Goal: Transaction & Acquisition: Purchase product/service

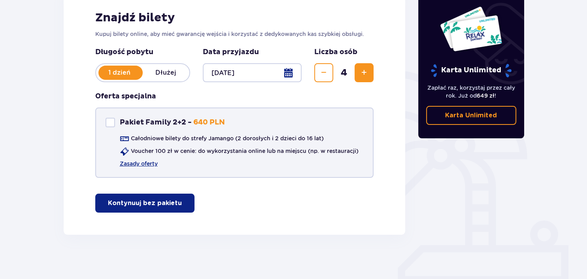
scroll to position [128, 0]
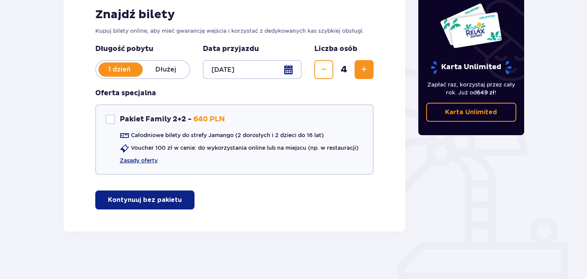
click at [148, 201] on p "Kontynuuj bez pakietu" at bounding box center [145, 200] width 74 height 9
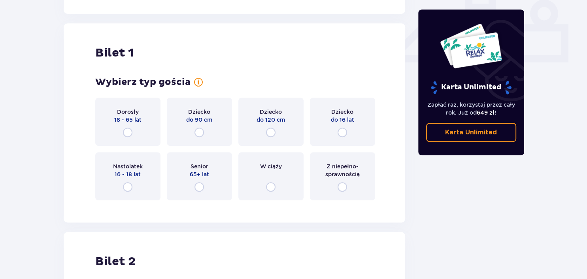
scroll to position [359, 0]
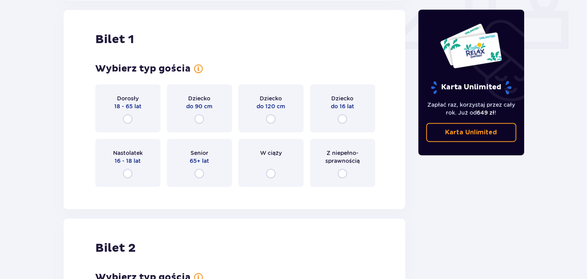
click at [129, 117] on input "radio" at bounding box center [127, 118] width 9 height 9
radio input "true"
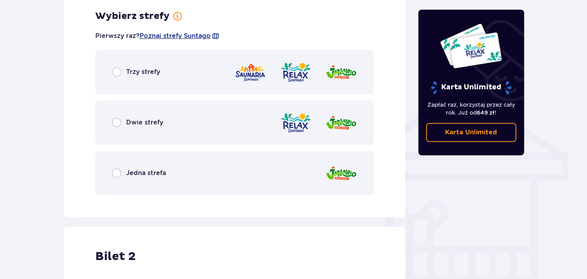
scroll to position [552, 0]
click at [345, 72] on img at bounding box center [341, 71] width 32 height 23
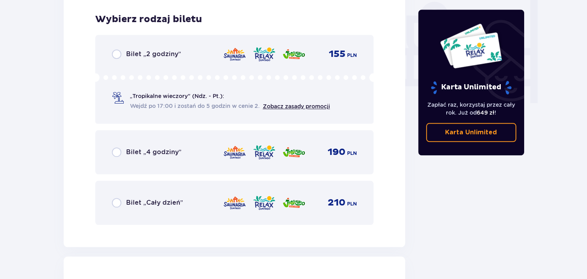
scroll to position [753, 0]
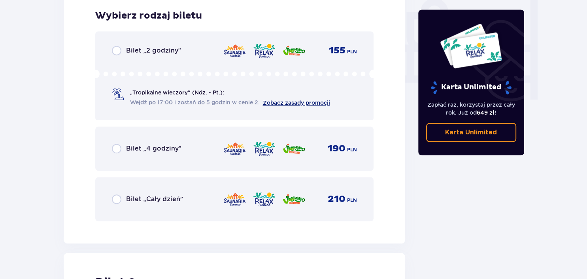
click at [283, 102] on link "Zobacz zasady promocji" at bounding box center [296, 103] width 67 height 6
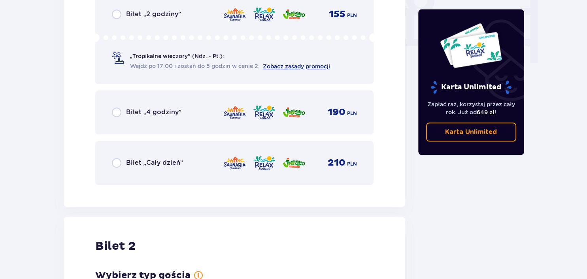
scroll to position [794, 0]
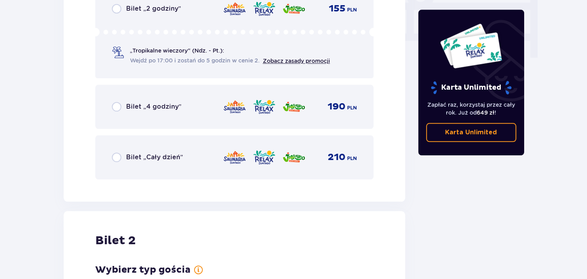
click at [118, 156] on input "radio" at bounding box center [116, 156] width 9 height 9
radio input "true"
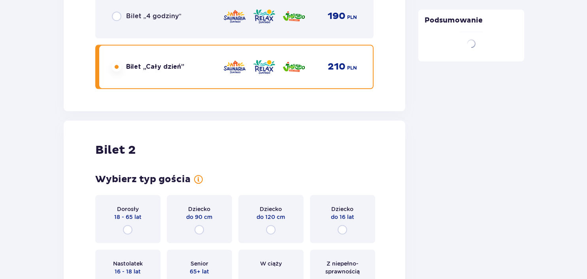
scroll to position [995, 0]
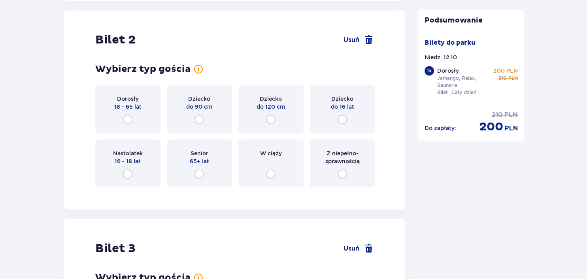
click at [130, 120] on input "radio" at bounding box center [127, 119] width 9 height 9
radio input "true"
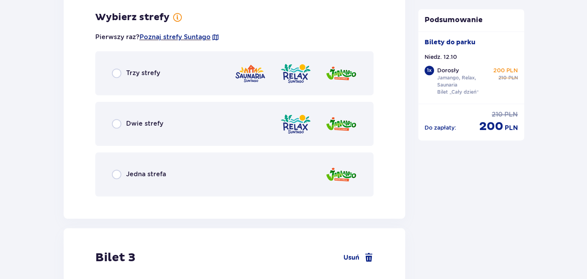
scroll to position [1188, 0]
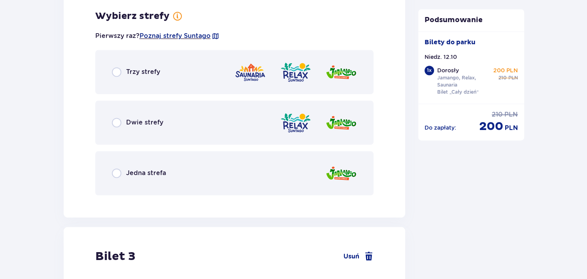
click at [117, 72] on input "radio" at bounding box center [116, 71] width 9 height 9
radio input "true"
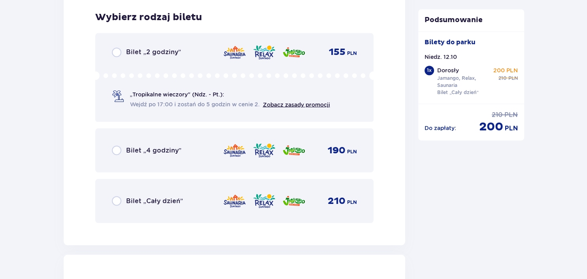
scroll to position [1389, 0]
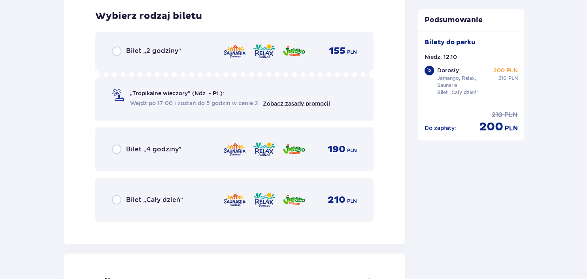
click at [116, 199] on input "radio" at bounding box center [116, 199] width 9 height 9
radio input "true"
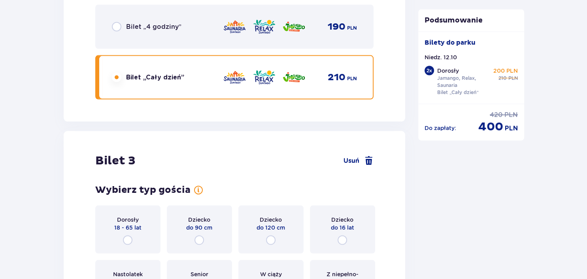
scroll to position [1631, 0]
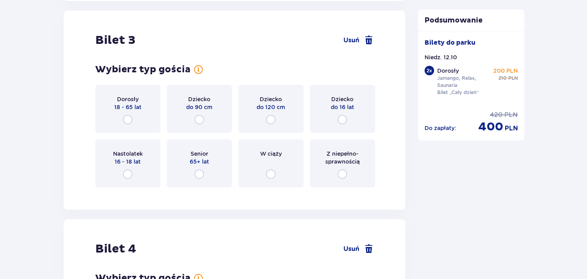
click at [126, 118] on input "radio" at bounding box center [127, 119] width 9 height 9
radio input "true"
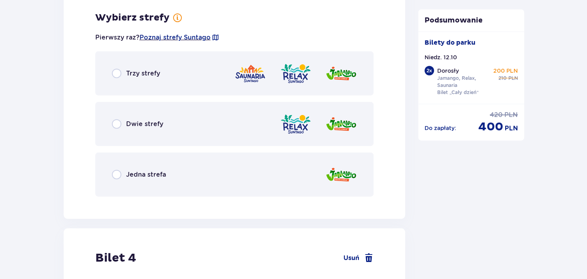
scroll to position [1824, 0]
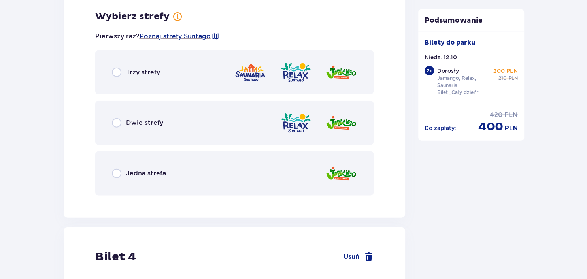
click at [114, 74] on input "radio" at bounding box center [116, 72] width 9 height 9
radio input "true"
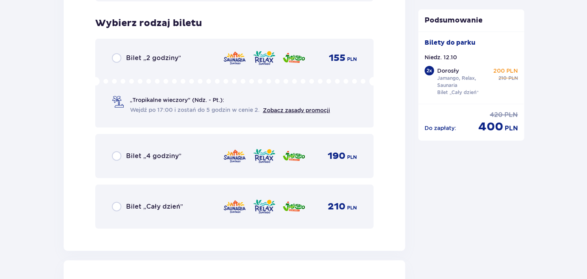
scroll to position [2024, 0]
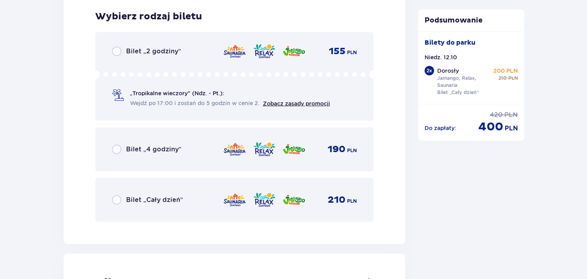
click at [118, 199] on input "radio" at bounding box center [116, 199] width 9 height 9
radio input "true"
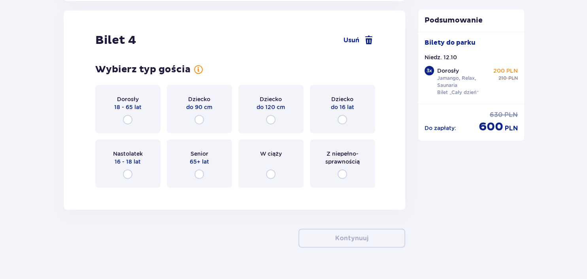
scroll to position [2282, 0]
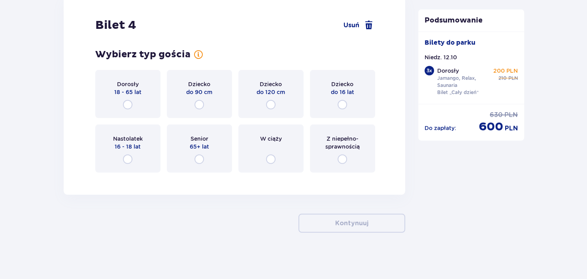
click at [342, 102] on input "radio" at bounding box center [341, 104] width 9 height 9
radio input "true"
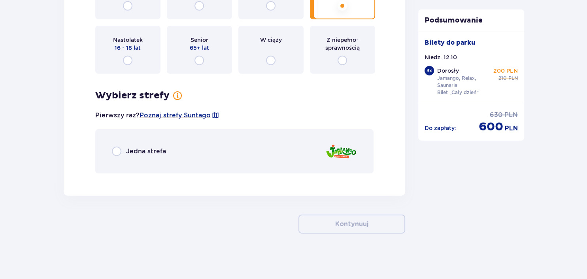
scroll to position [2382, 0]
click at [120, 149] on input "radio" at bounding box center [116, 150] width 9 height 9
radio input "true"
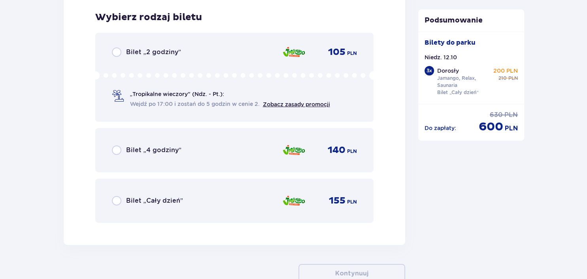
scroll to position [2560, 0]
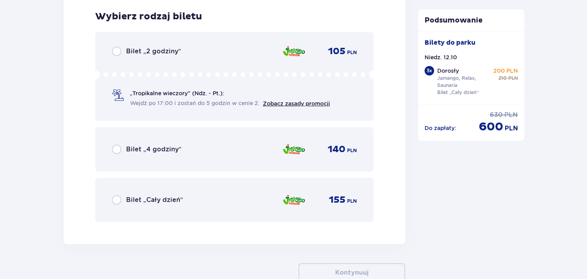
click at [115, 197] on input "radio" at bounding box center [116, 199] width 9 height 9
radio input "true"
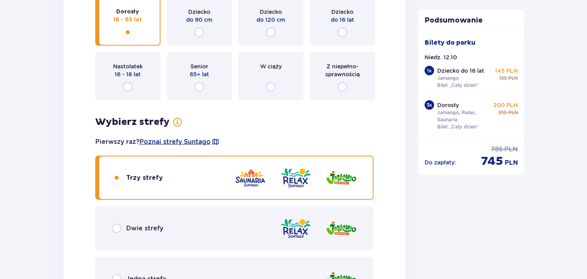
scroll to position [1771, 0]
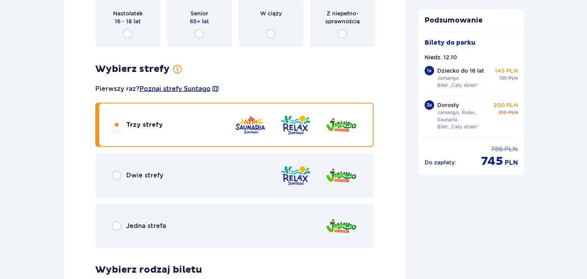
click at [180, 86] on span "Poznaj strefy Suntago" at bounding box center [174, 89] width 71 height 9
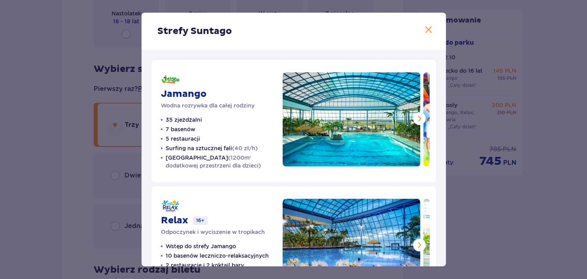
click at [431, 36] on div "Strefy Suntago" at bounding box center [293, 31] width 304 height 37
click at [431, 30] on span at bounding box center [427, 29] width 9 height 9
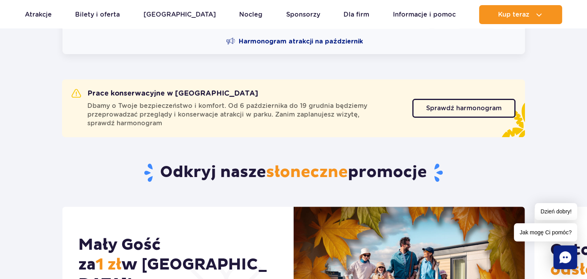
scroll to position [250, 0]
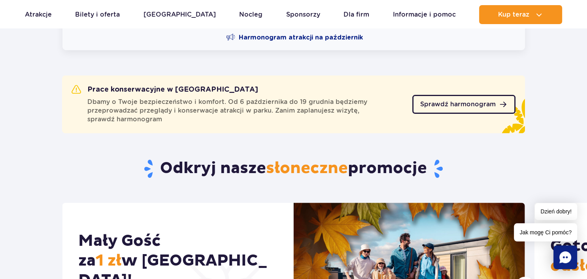
click at [479, 105] on span "Sprawdź harmonogram" at bounding box center [457, 104] width 75 height 6
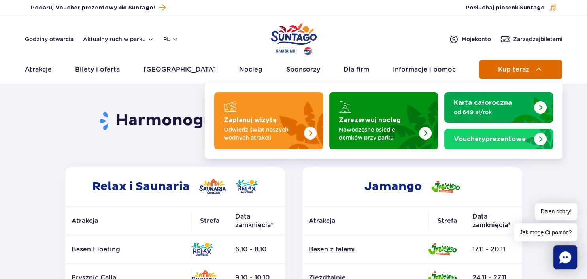
click at [497, 76] on button "Kup teraz" at bounding box center [520, 69] width 83 height 19
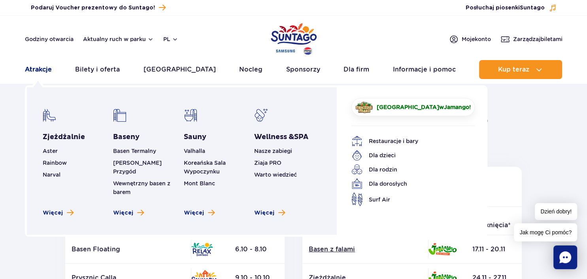
click at [40, 72] on link "Atrakcje" at bounding box center [38, 69] width 27 height 19
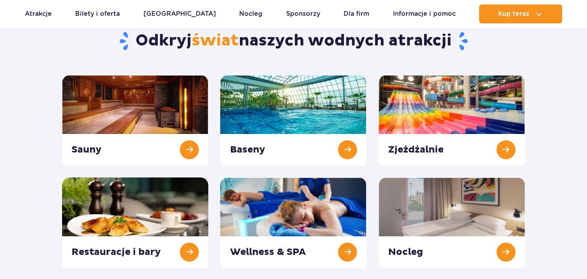
scroll to position [83, 0]
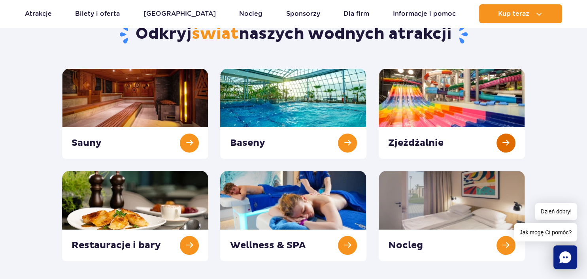
click at [429, 103] on link at bounding box center [451, 113] width 146 height 90
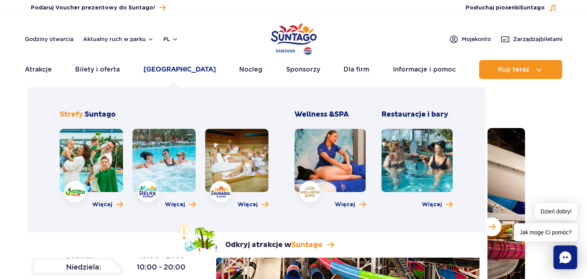
click at [178, 72] on link "[GEOGRAPHIC_DATA]" at bounding box center [179, 69] width 72 height 19
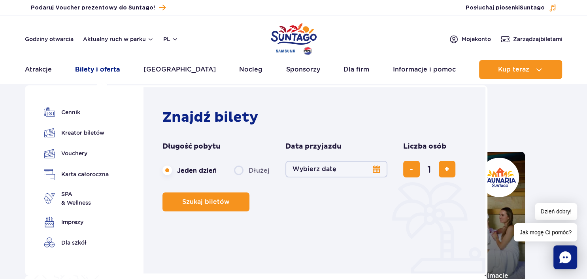
click at [100, 69] on link "Bilety i oferta" at bounding box center [97, 69] width 45 height 19
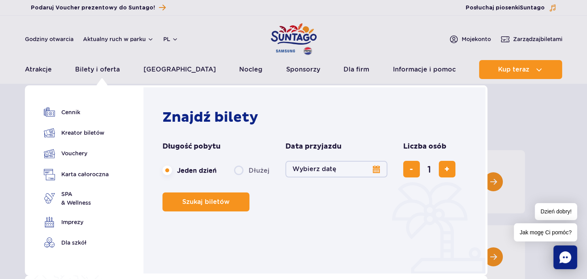
click at [374, 169] on button "Wybierz datę" at bounding box center [336, 169] width 102 height 17
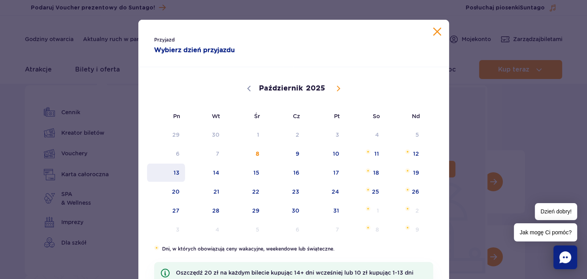
click at [179, 175] on span "13" at bounding box center [166, 173] width 40 height 18
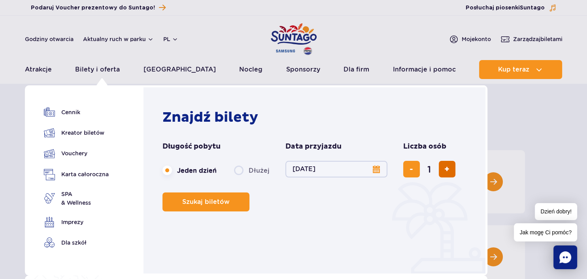
click at [446, 175] on button "dodaj bilet" at bounding box center [446, 169] width 17 height 17
type input "4"
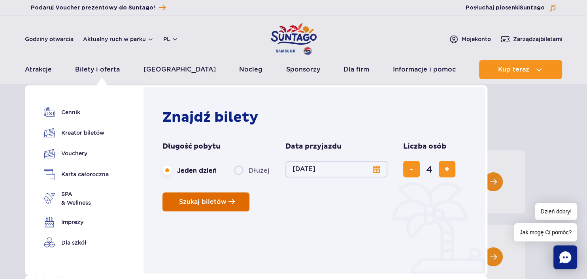
click at [215, 203] on span "Szukaj biletów" at bounding box center [202, 201] width 47 height 7
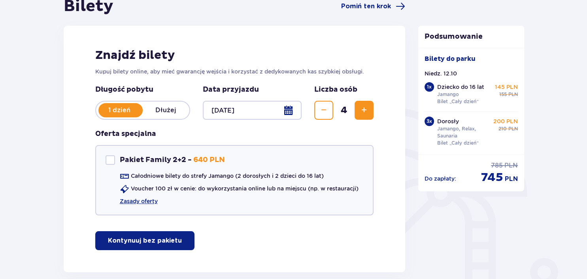
scroll to position [125, 0]
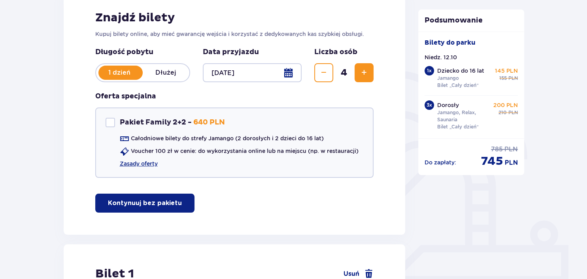
click at [145, 208] on button "Kontynuuj bez pakietu" at bounding box center [144, 203] width 99 height 19
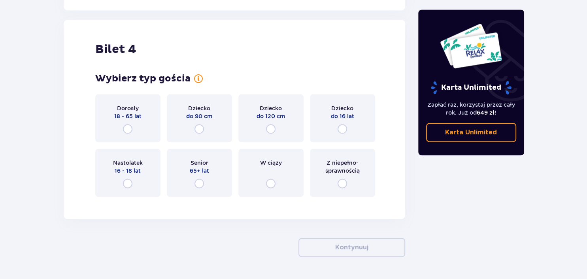
scroll to position [1000, 0]
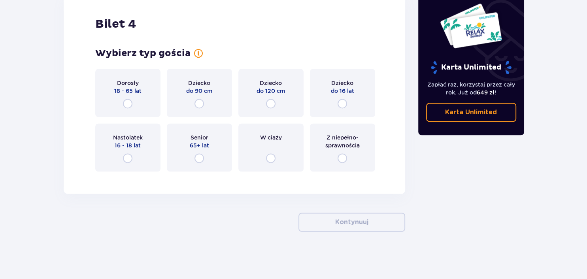
click at [130, 104] on input "radio" at bounding box center [127, 103] width 9 height 9
radio input "true"
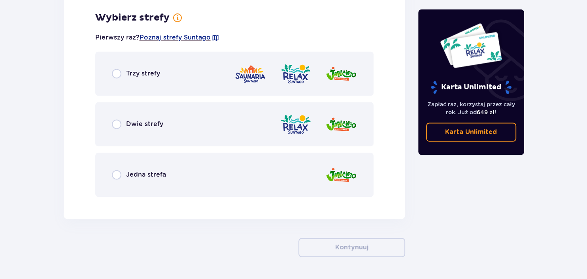
scroll to position [1178, 0]
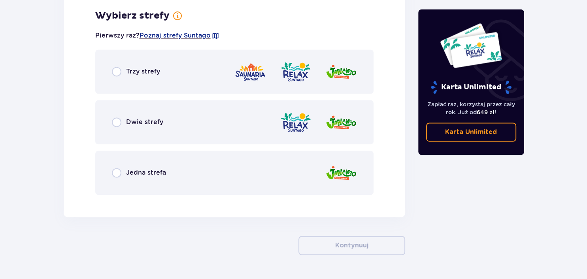
click at [114, 69] on input "radio" at bounding box center [116, 71] width 9 height 9
radio input "true"
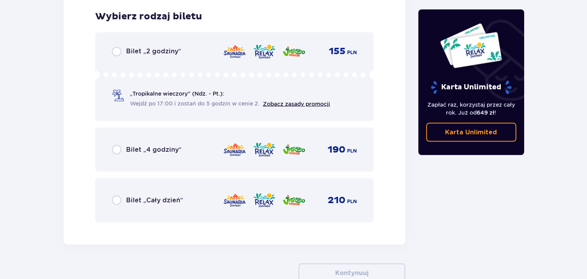
scroll to position [1378, 0]
click at [116, 196] on input "radio" at bounding box center [116, 198] width 9 height 9
radio input "true"
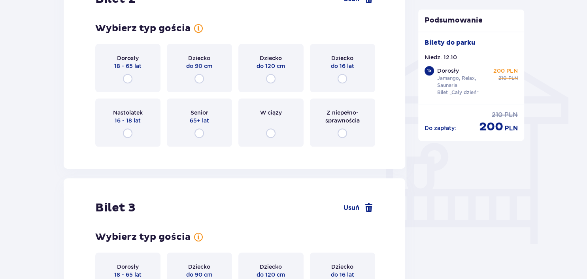
scroll to position [359, 0]
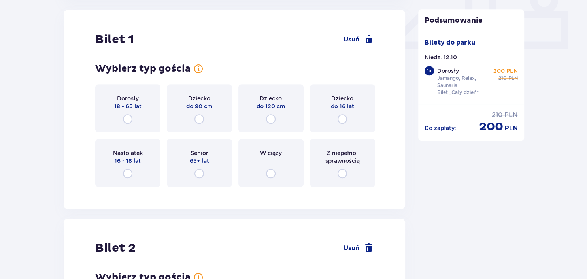
click at [126, 119] on input "radio" at bounding box center [127, 118] width 9 height 9
radio input "true"
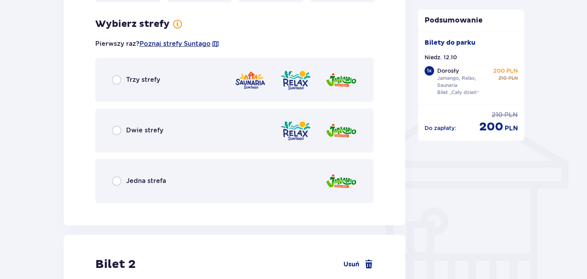
scroll to position [552, 0]
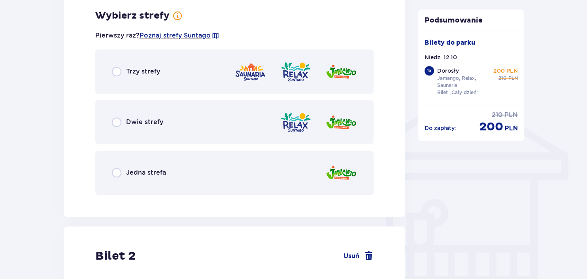
click at [119, 72] on input "radio" at bounding box center [116, 71] width 9 height 9
radio input "true"
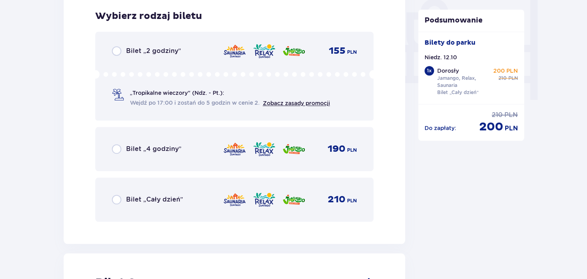
scroll to position [753, 0]
click at [115, 201] on input "radio" at bounding box center [116, 198] width 9 height 9
radio input "true"
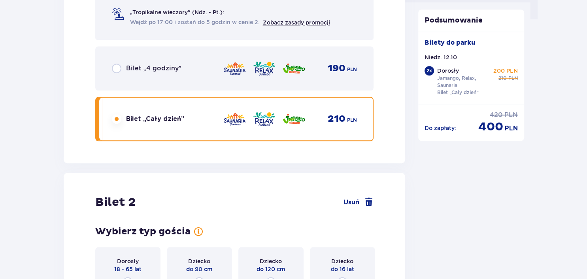
scroll to position [995, 0]
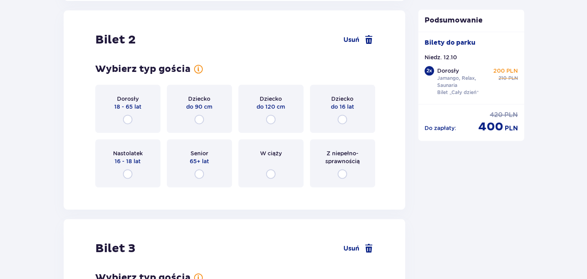
click at [129, 120] on input "radio" at bounding box center [127, 119] width 9 height 9
radio input "true"
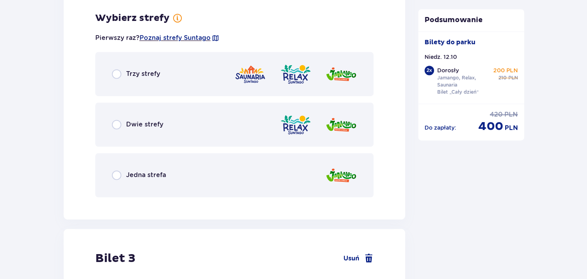
scroll to position [1188, 0]
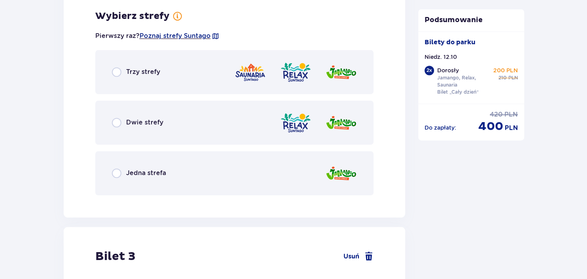
click at [116, 125] on input "radio" at bounding box center [116, 122] width 9 height 9
radio input "true"
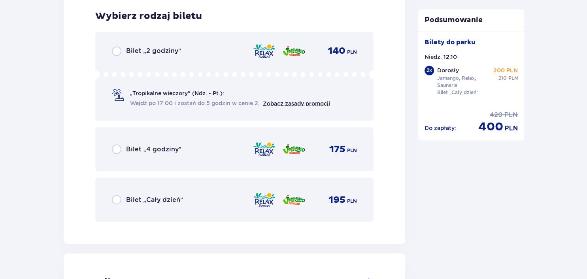
scroll to position [1221, 0]
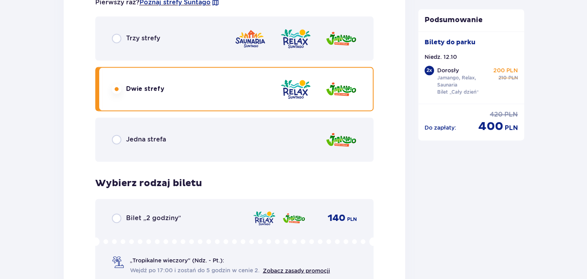
click at [118, 37] on input "radio" at bounding box center [116, 38] width 9 height 9
radio input "true"
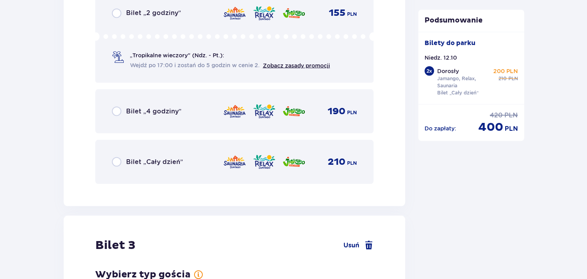
scroll to position [1430, 0]
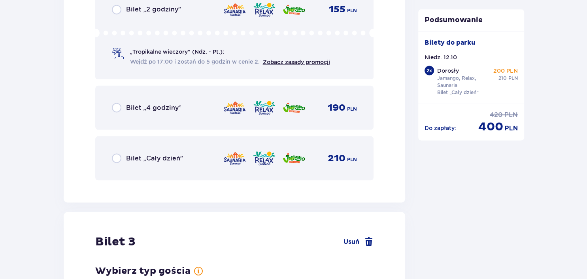
click at [117, 156] on input "radio" at bounding box center [116, 157] width 9 height 9
radio input "true"
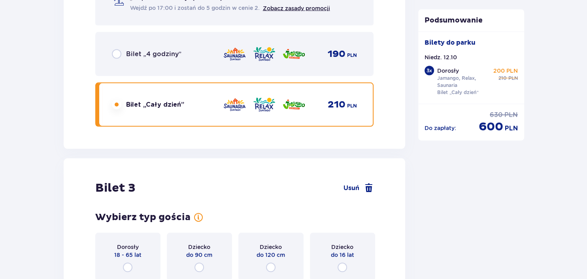
scroll to position [1631, 0]
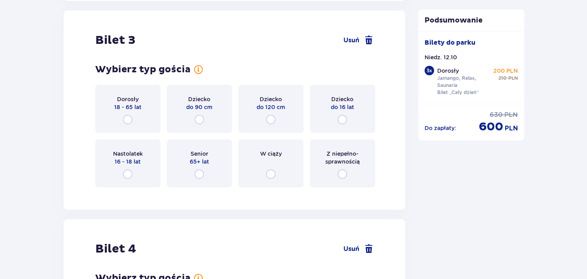
click at [342, 120] on input "radio" at bounding box center [341, 119] width 9 height 9
radio input "true"
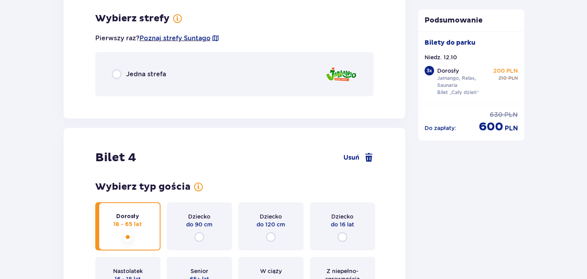
scroll to position [1824, 0]
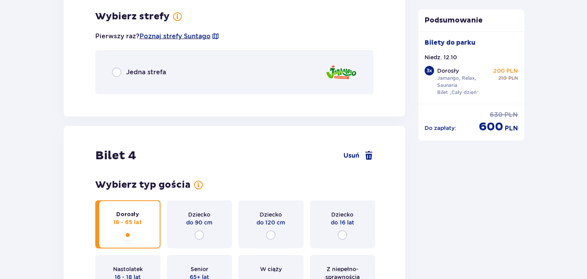
click at [116, 69] on input "radio" at bounding box center [116, 72] width 9 height 9
radio input "true"
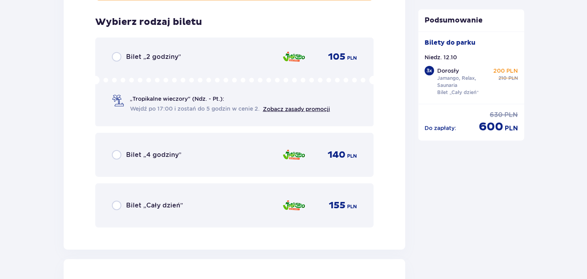
scroll to position [1923, 0]
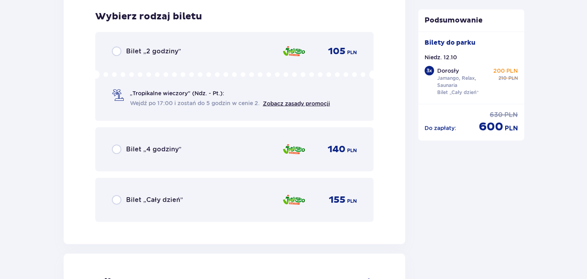
click at [119, 197] on input "radio" at bounding box center [116, 199] width 9 height 9
radio input "true"
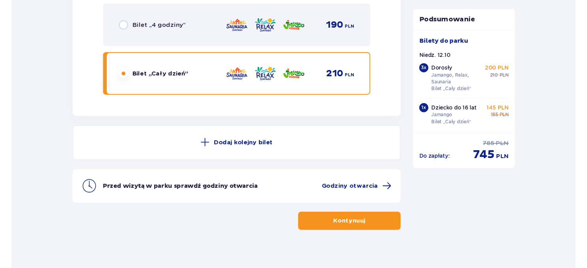
scroll to position [2689, 0]
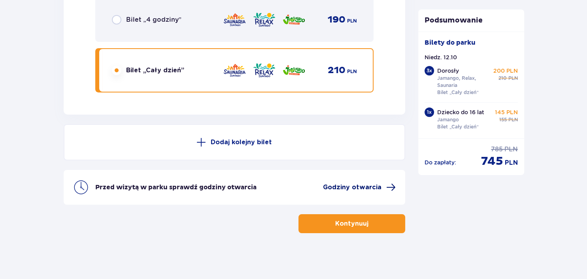
click at [371, 185] on span "Godziny otwarcia" at bounding box center [352, 187] width 58 height 9
